Goal: Task Accomplishment & Management: Use online tool/utility

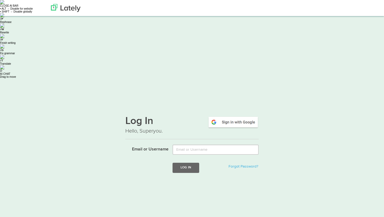
click at [184, 144] on input "Email or Username" at bounding box center [216, 149] width 86 height 10
type input "[EMAIL_ADDRESS][DOMAIN_NAME]"
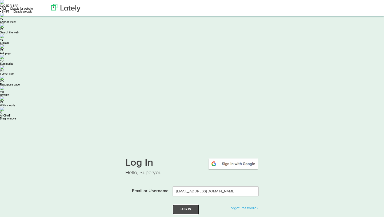
click at [188, 204] on button "Log In" at bounding box center [186, 209] width 27 height 10
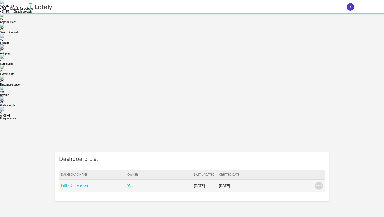
click at [101, 179] on td "Fifth-Dimension" at bounding box center [92, 185] width 67 height 13
click at [321, 181] on img at bounding box center [319, 185] width 8 height 8
click at [283, 179] on td at bounding box center [275, 185] width 67 height 13
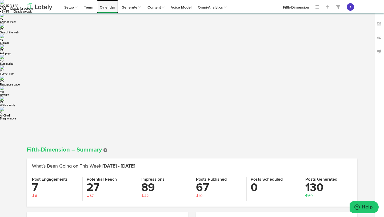
click at [114, 10] on link "Calendar" at bounding box center [108, 6] width 22 height 13
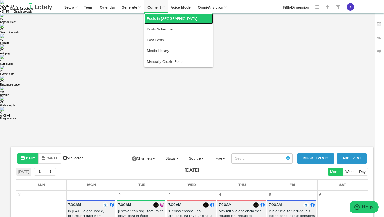
click at [162, 21] on link "Posts in [GEOGRAPHIC_DATA]" at bounding box center [178, 18] width 69 height 11
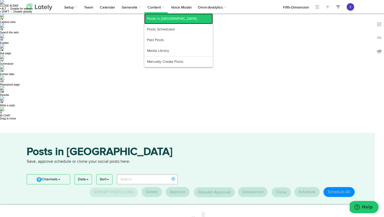
click at [153, 16] on link "Posts in [GEOGRAPHIC_DATA]" at bounding box center [178, 18] width 69 height 11
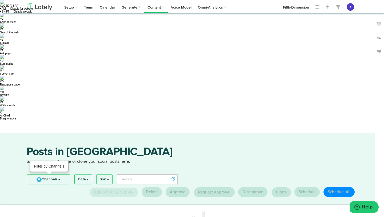
click at [60, 174] on link "0 Channels" at bounding box center [48, 179] width 43 height 10
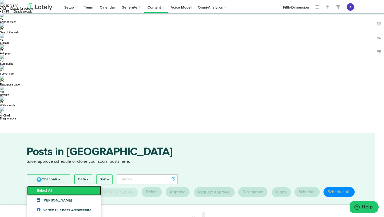
click at [54, 185] on link "Select All" at bounding box center [64, 190] width 74 height 10
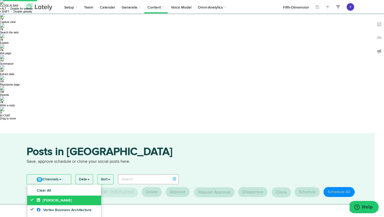
click at [50, 198] on span "[PERSON_NAME]" at bounding box center [54, 200] width 35 height 4
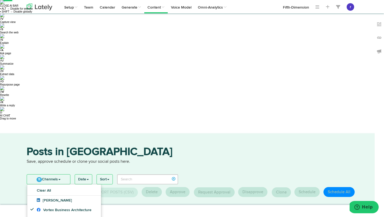
click at [146, 133] on div "Posts in [GEOGRAPHIC_DATA] Save, approve schedule or clone your social posts he…" at bounding box center [192, 168] width 384 height 70
click at [64, 174] on link "11 Channels" at bounding box center [48, 179] width 43 height 10
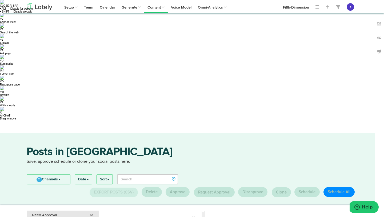
click at [59, 212] on div "Need Approval 61" at bounding box center [62, 214] width 61 height 5
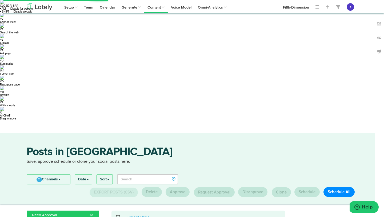
click at [119, 216] on span at bounding box center [121, 217] width 11 height 0
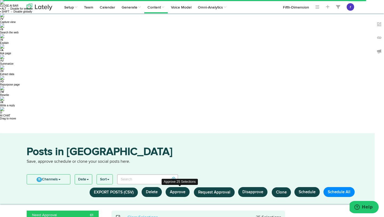
click at [173, 187] on button "Approve" at bounding box center [178, 192] width 24 height 10
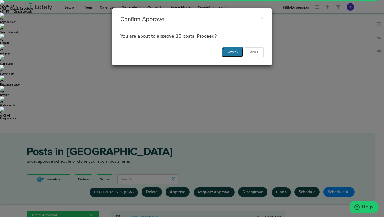
click at [231, 54] on button "Yes" at bounding box center [233, 52] width 21 height 10
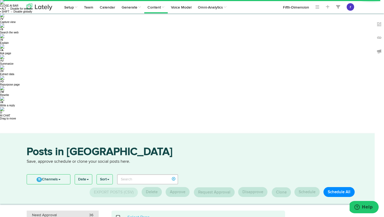
click at [80, 212] on div "Need Approval 36" at bounding box center [62, 214] width 61 height 5
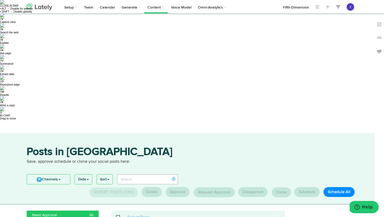
click at [120, 216] on span at bounding box center [121, 217] width 11 height 0
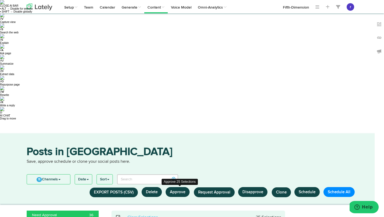
click at [172, 187] on button "Approve" at bounding box center [178, 192] width 24 height 10
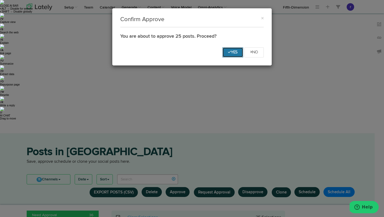
click at [229, 49] on button "Yes" at bounding box center [233, 52] width 21 height 10
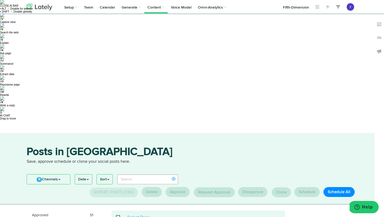
click at [117, 216] on span at bounding box center [121, 217] width 11 height 0
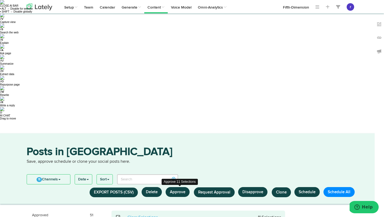
click at [182, 187] on button "Approve" at bounding box center [178, 192] width 24 height 10
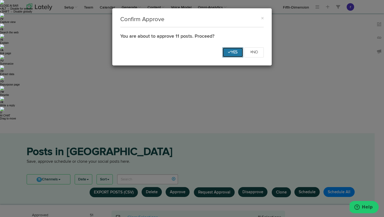
click at [233, 55] on button "Yes" at bounding box center [233, 52] width 21 height 10
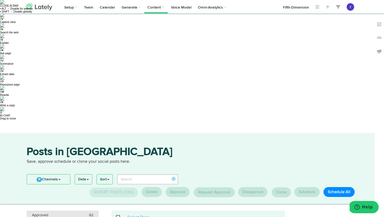
click at [88, 212] on div "Approved 62" at bounding box center [62, 214] width 61 height 5
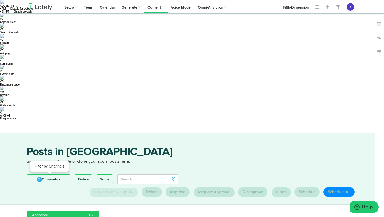
click at [61, 174] on link "11 Channels" at bounding box center [48, 179] width 43 height 10
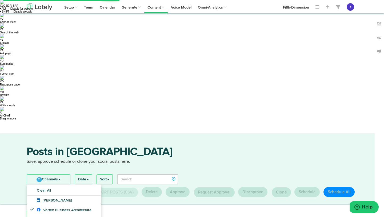
click at [201, 147] on div "Posts in [GEOGRAPHIC_DATA] Save, approve schedule or clone your social posts he…" at bounding box center [192, 159] width 339 height 25
click at [69, 174] on link "11 Channels" at bounding box center [48, 179] width 43 height 10
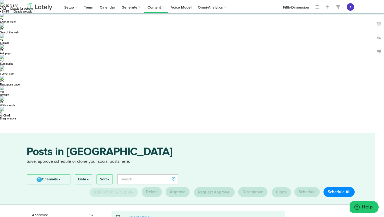
click at [118, 216] on span at bounding box center [121, 217] width 11 height 0
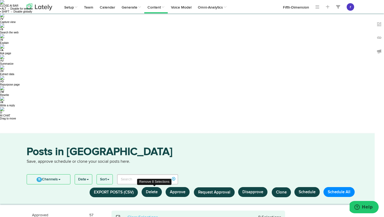
click at [157, 187] on button "Delete" at bounding box center [152, 192] width 20 height 10
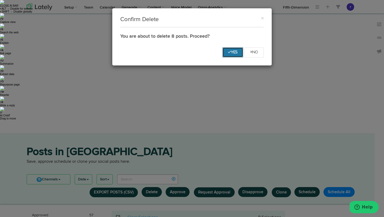
click at [226, 54] on button "Yes" at bounding box center [233, 52] width 21 height 10
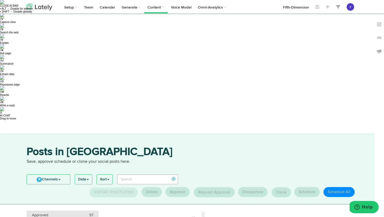
click at [79, 212] on div "Approved 57" at bounding box center [62, 214] width 61 height 5
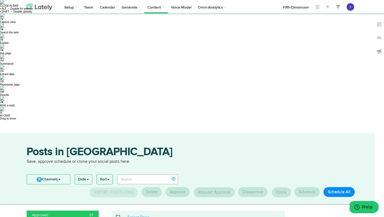
click at [116, 216] on span at bounding box center [121, 217] width 11 height 0
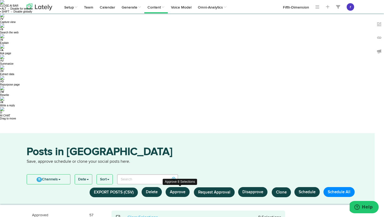
click at [172, 187] on button "Approve" at bounding box center [178, 192] width 24 height 10
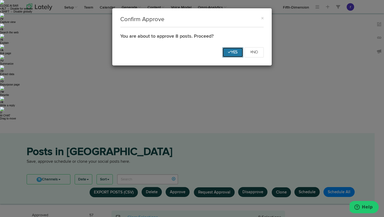
click at [228, 51] on icon "Yes" at bounding box center [233, 51] width 10 height 3
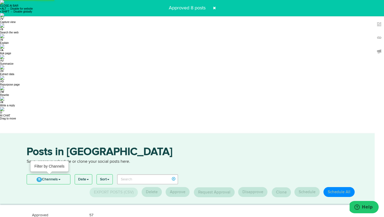
click at [49, 174] on link "11 Channels" at bounding box center [48, 179] width 43 height 10
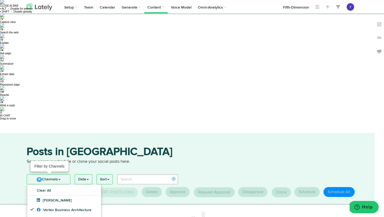
click at [63, 174] on link "11 Channels" at bounding box center [48, 179] width 43 height 10
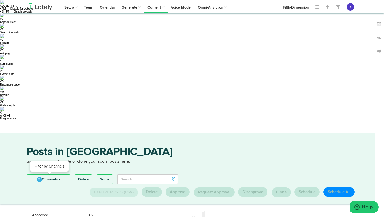
click at [58, 174] on link "11 Channels" at bounding box center [48, 179] width 43 height 10
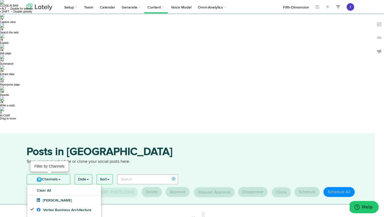
click at [58, 174] on link "11 Channels" at bounding box center [48, 179] width 43 height 10
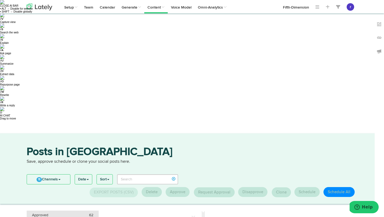
click at [52, 212] on div "Approved 62" at bounding box center [62, 214] width 61 height 5
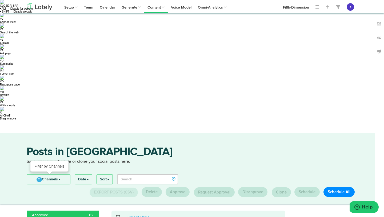
click at [61, 174] on link "11 Channels" at bounding box center [48, 179] width 43 height 10
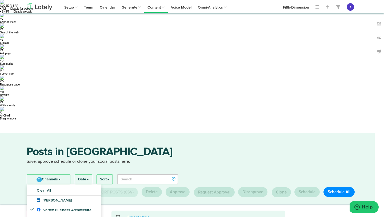
click at [168, 159] on p "Save, approve schedule or clone your social posts here." at bounding box center [192, 162] width 331 height 6
click at [64, 174] on link "11 Channels" at bounding box center [48, 179] width 43 height 10
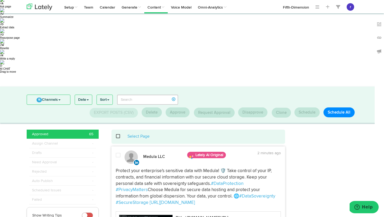
scroll to position [26, 0]
